Goal: Transaction & Acquisition: Obtain resource

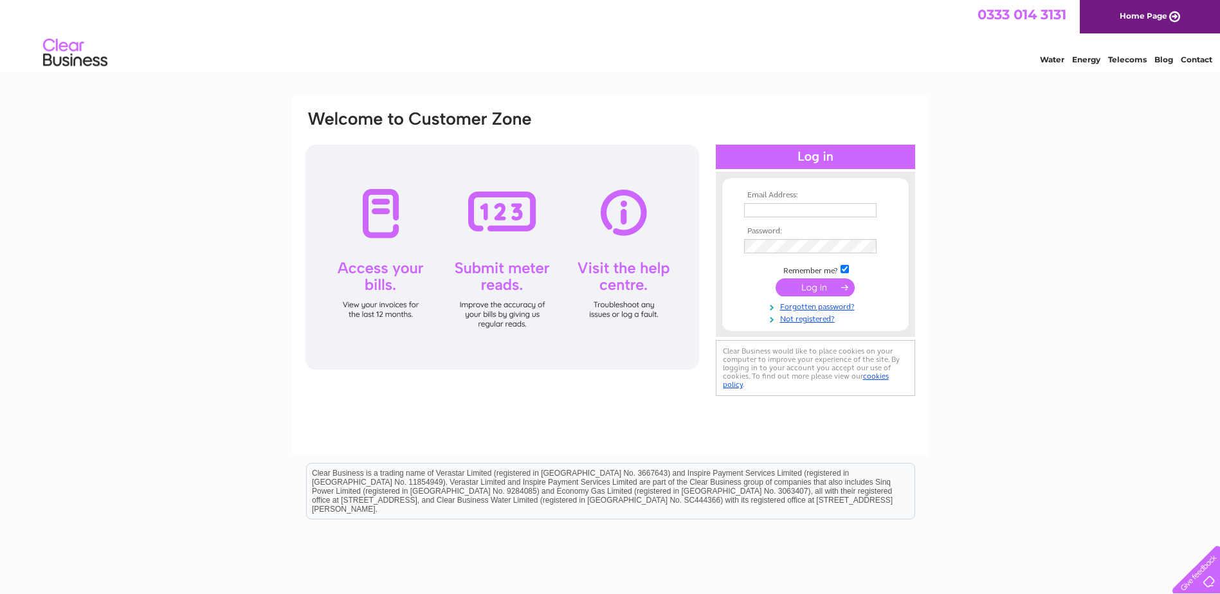
type input "accountspayable@castlehillha.co.uk"
click at [810, 286] on input "submit" at bounding box center [814, 287] width 79 height 18
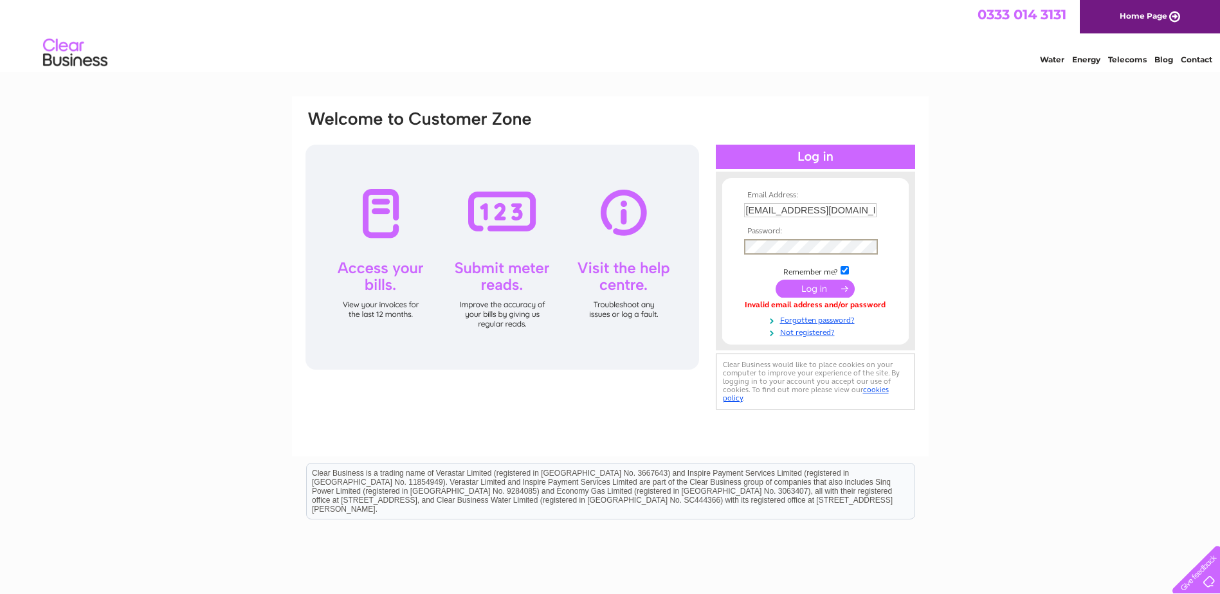
click at [708, 253] on div "Email Address: accountspayable@castlehillha.co.uk Password:" at bounding box center [610, 261] width 612 height 304
click at [775, 280] on input "submit" at bounding box center [814, 289] width 79 height 18
click at [1029, 242] on div "Email Address: accountspayable@castlehillha.co.uk Password:" at bounding box center [610, 386] width 1220 height 580
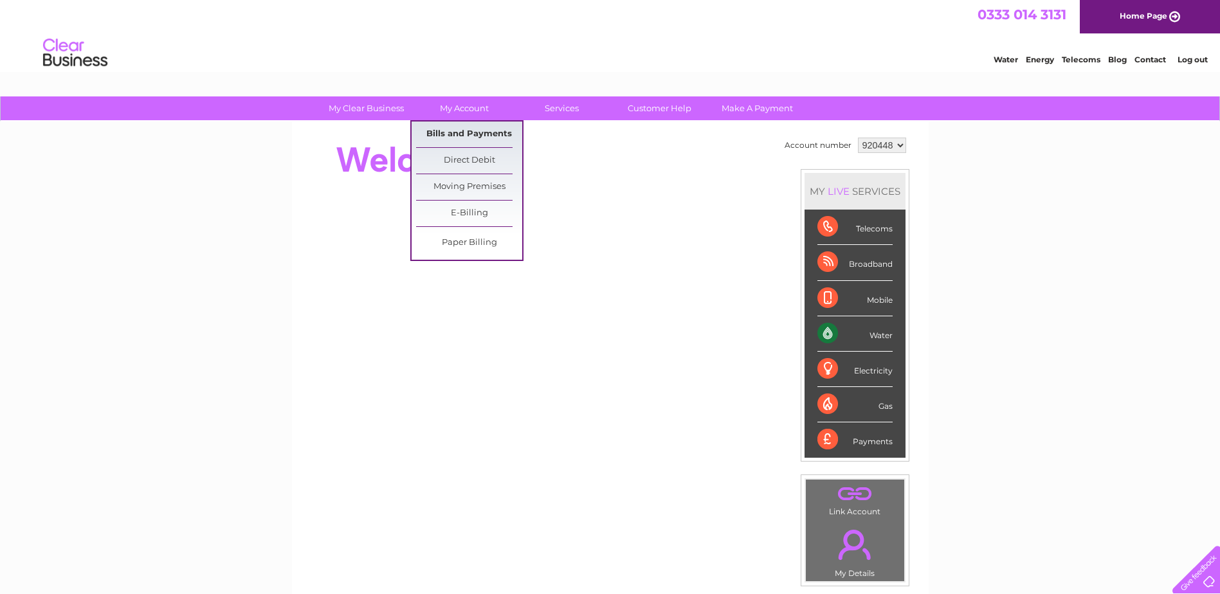
click at [451, 131] on link "Bills and Payments" at bounding box center [469, 135] width 106 height 26
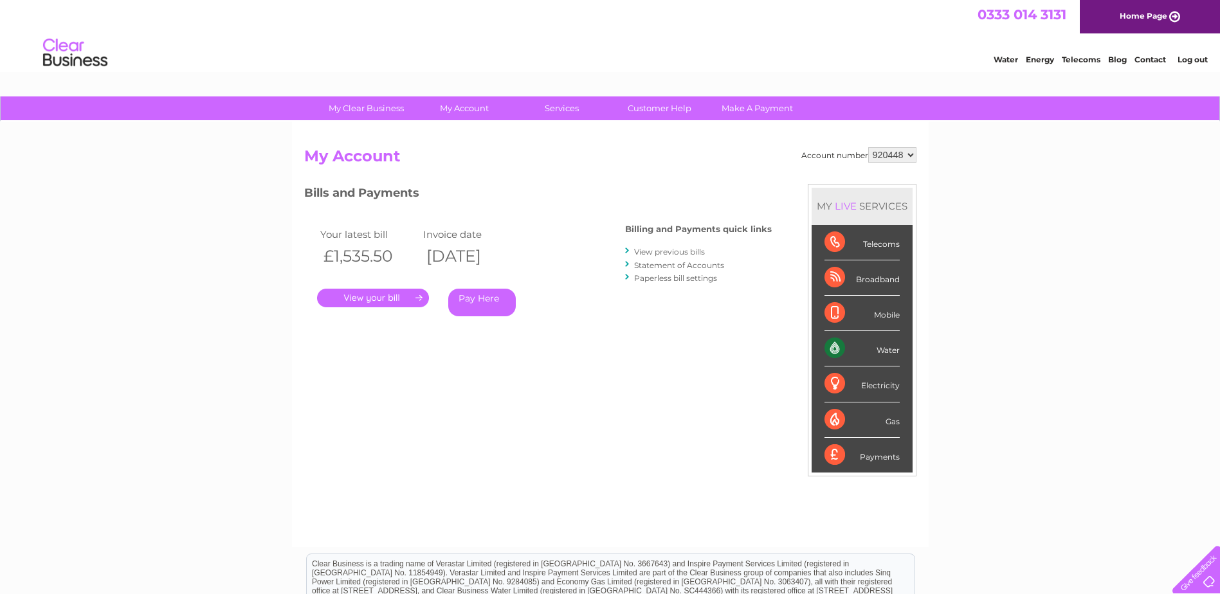
click at [397, 292] on link "." at bounding box center [373, 298] width 112 height 19
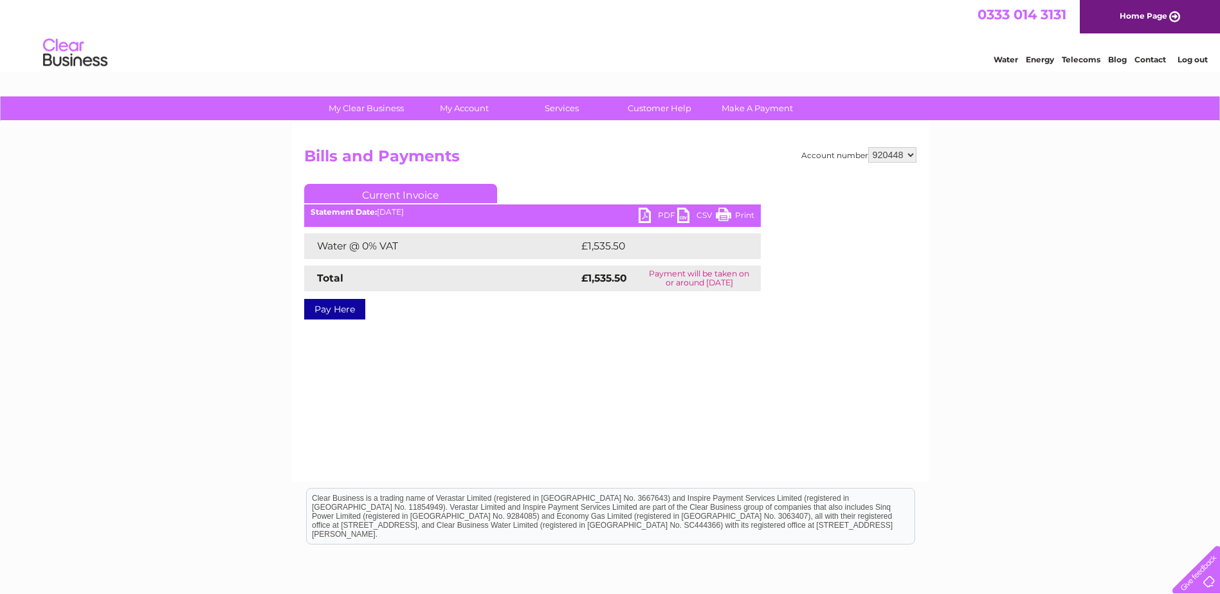
drag, startPoint x: 645, startPoint y: 215, endPoint x: 651, endPoint y: 213, distance: 6.9
click at [647, 215] on link "PDF" at bounding box center [658, 217] width 39 height 19
